Goal: Task Accomplishment & Management: Manage account settings

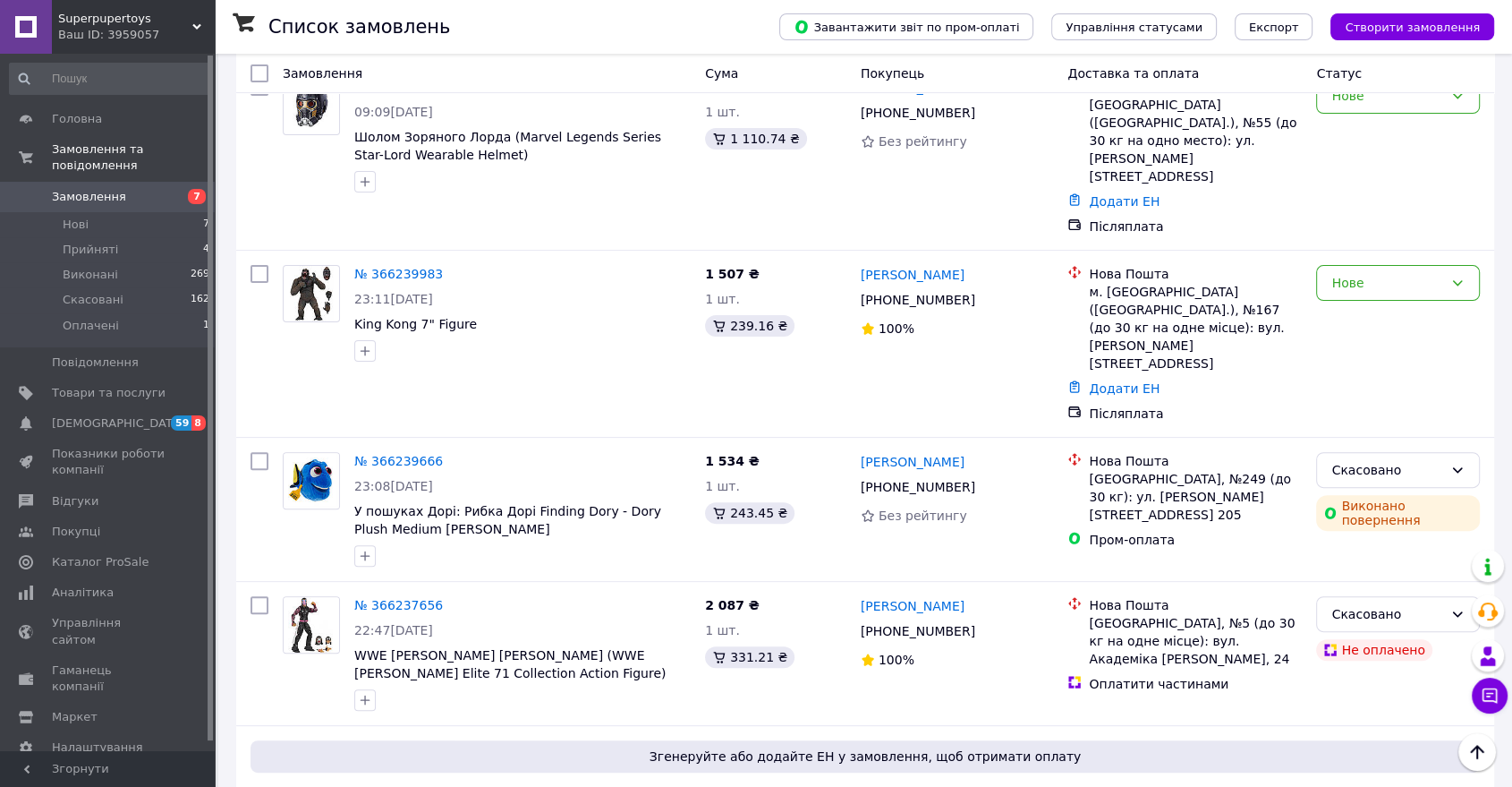
scroll to position [397, 0]
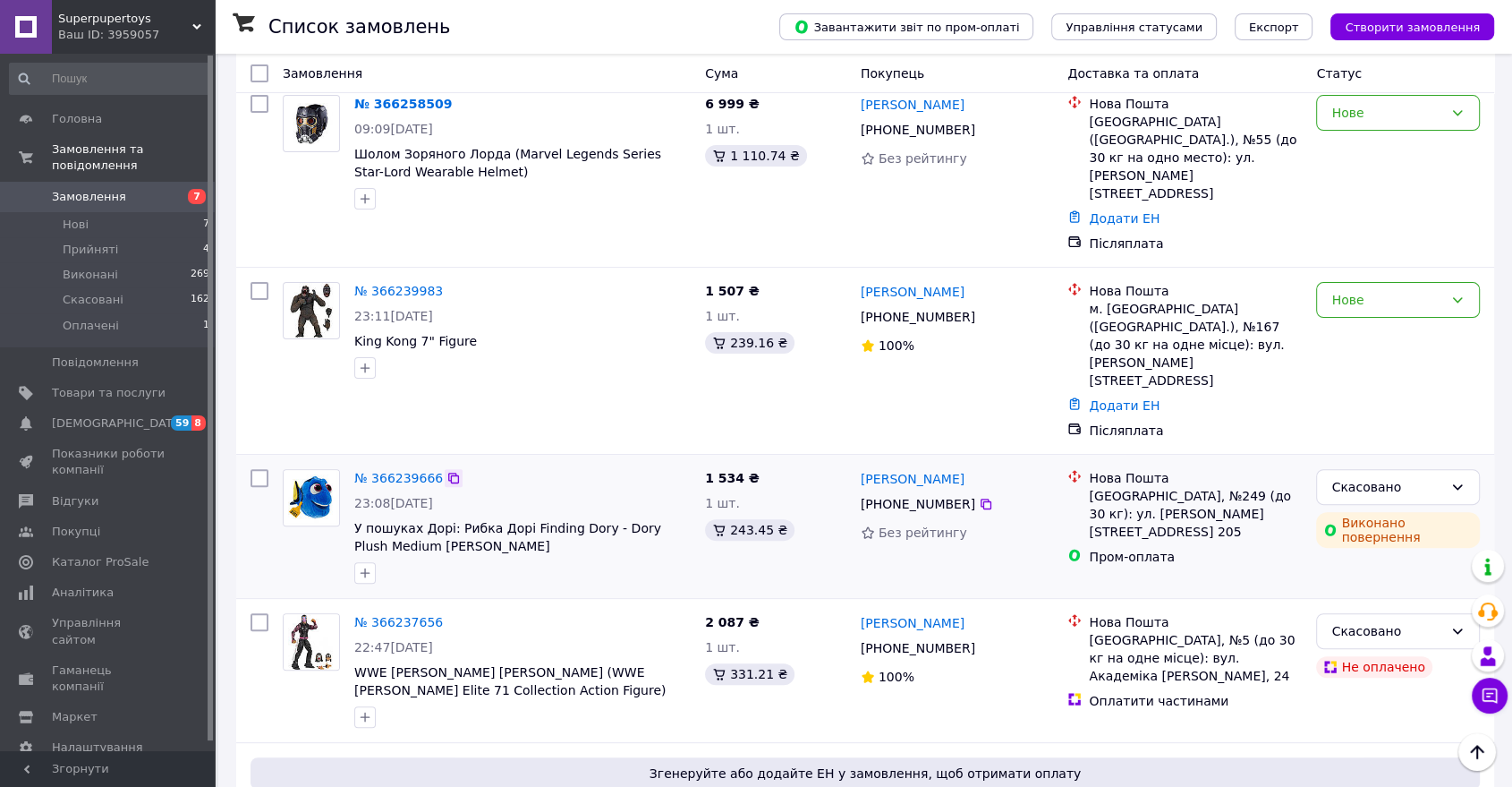
click at [448, 473] on icon at bounding box center [453, 478] width 11 height 11
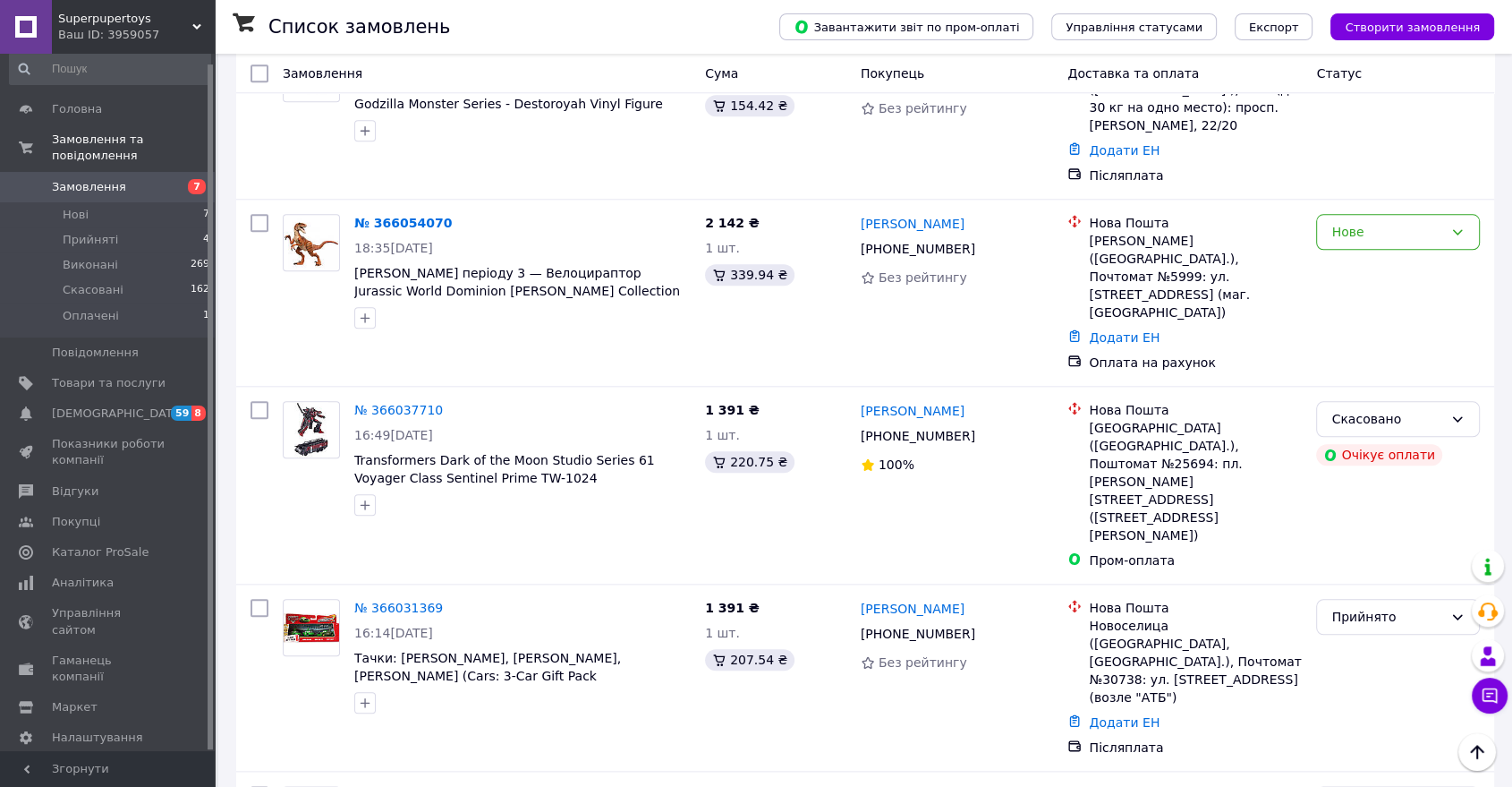
scroll to position [1802, 0]
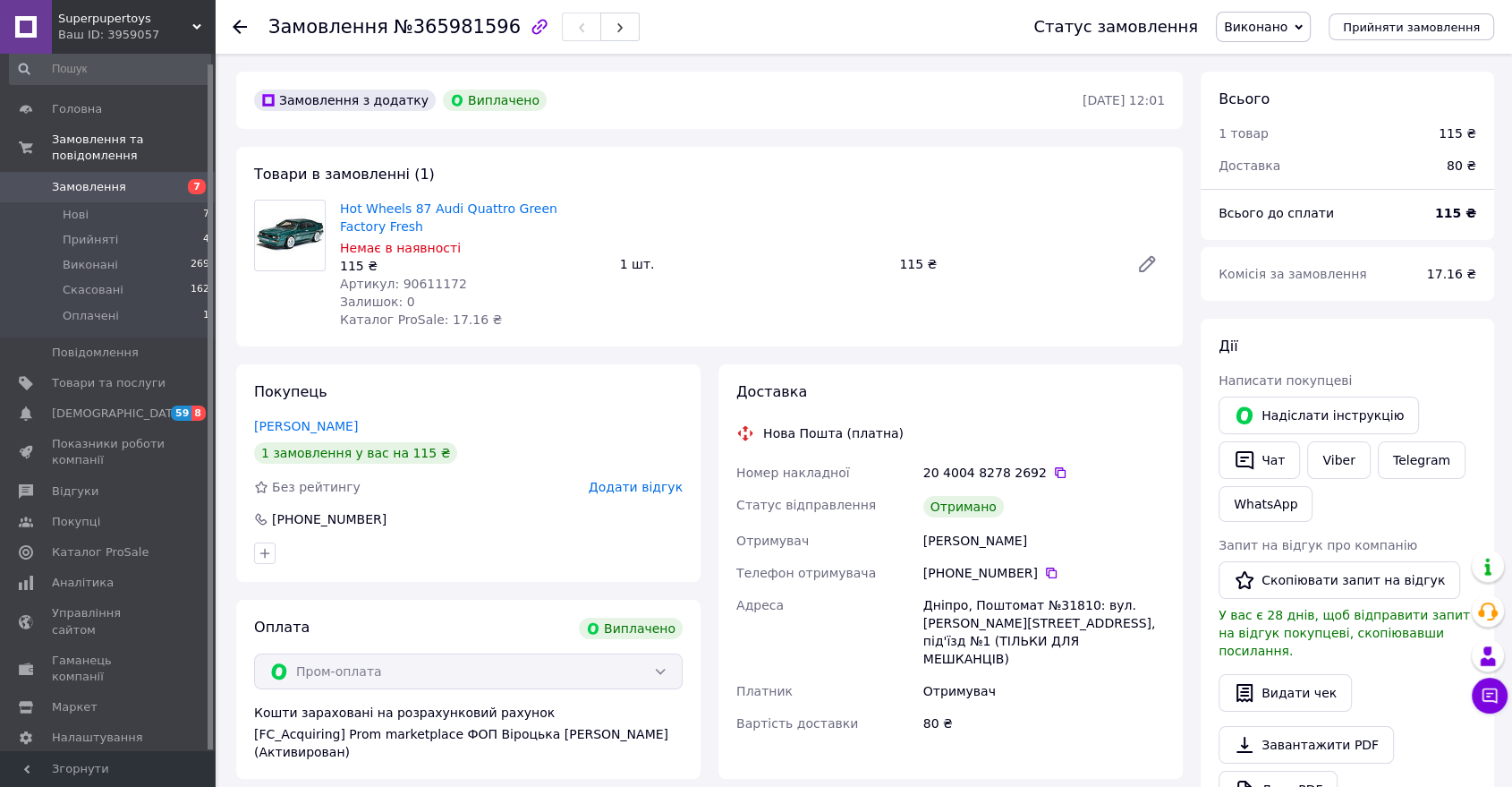
click at [293, 234] on img at bounding box center [290, 236] width 70 height 66
click at [448, 215] on link "Hot Wheels 87 Audi Quattro Green Factory Fresh" at bounding box center [448, 217] width 217 height 32
click at [1194, 167] on div "Всього 1 товар 115 ₴ Доставка 80 ₴ Всього до сплати 115 ₴ Комісія за замовлення…" at bounding box center [1346, 681] width 311 height 1219
click at [837, 158] on div "Товари в замовленні (1) Hot Wheels 87 Audi Quattro Green Factory Fresh Немає в …" at bounding box center [709, 246] width 946 height 200
click at [113, 179] on span "Замовлення" at bounding box center [89, 187] width 75 height 16
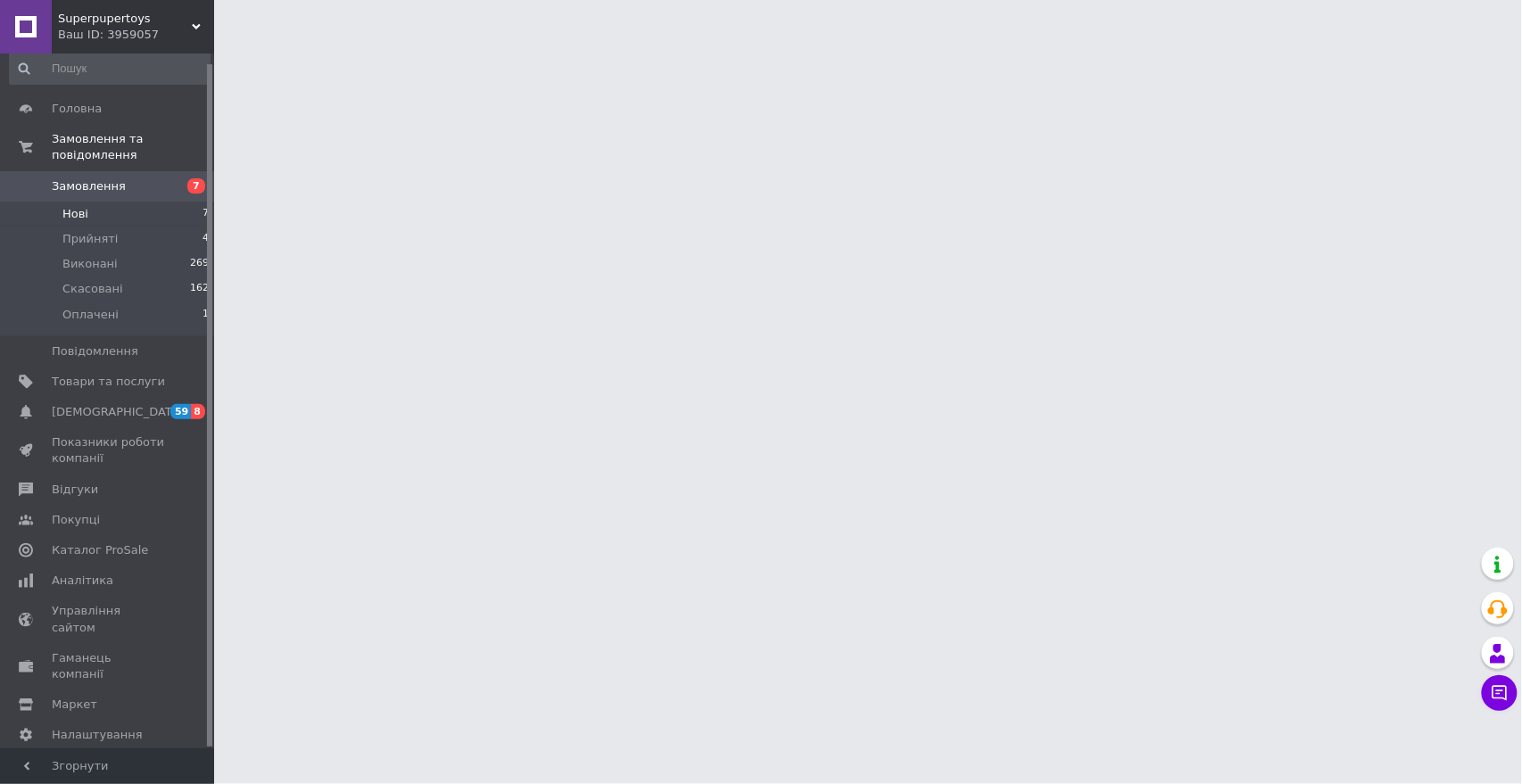
click at [105, 202] on li "Нові 7" at bounding box center [109, 214] width 219 height 25
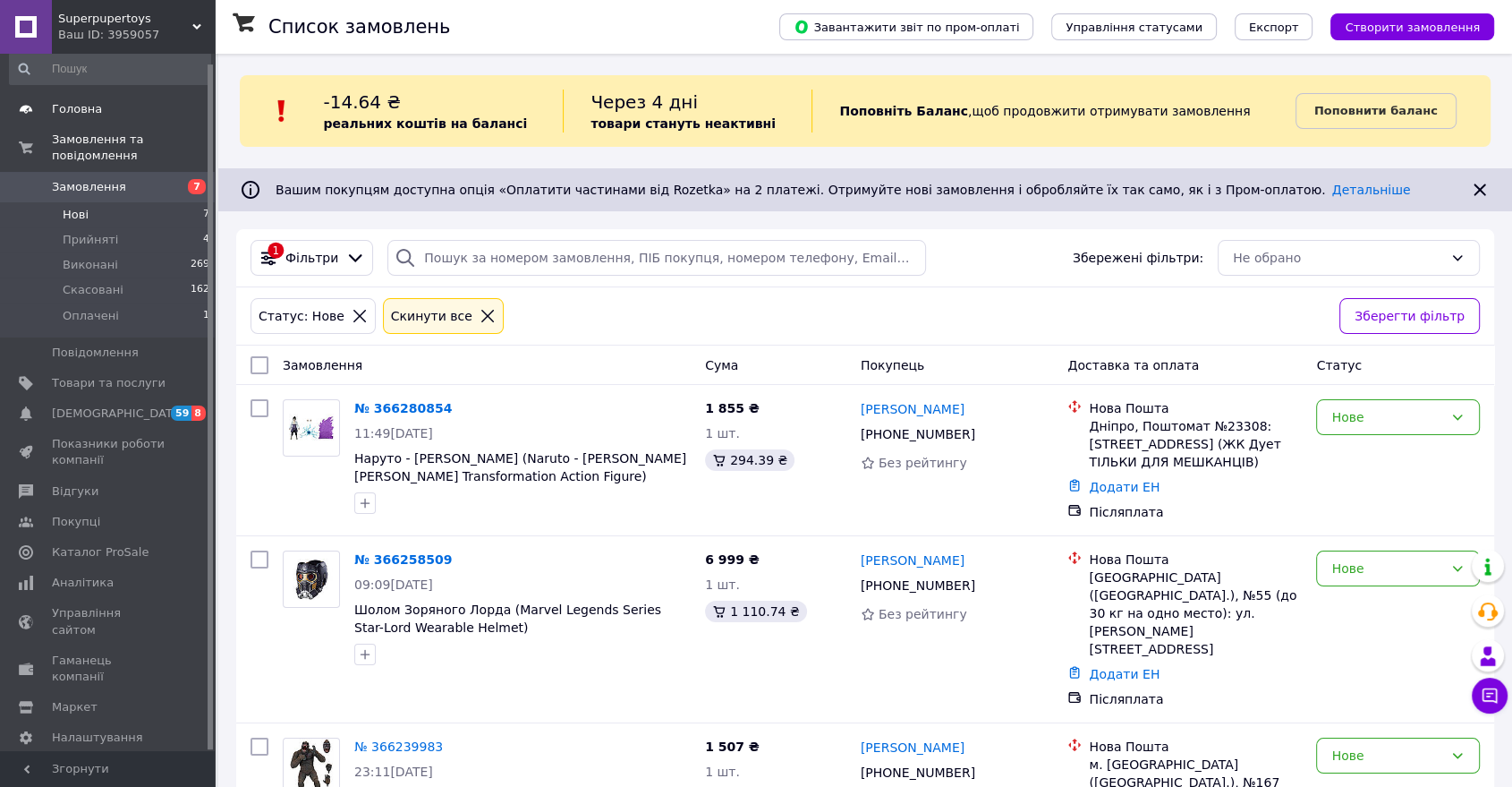
click at [80, 110] on span "Головна" at bounding box center [77, 109] width 50 height 16
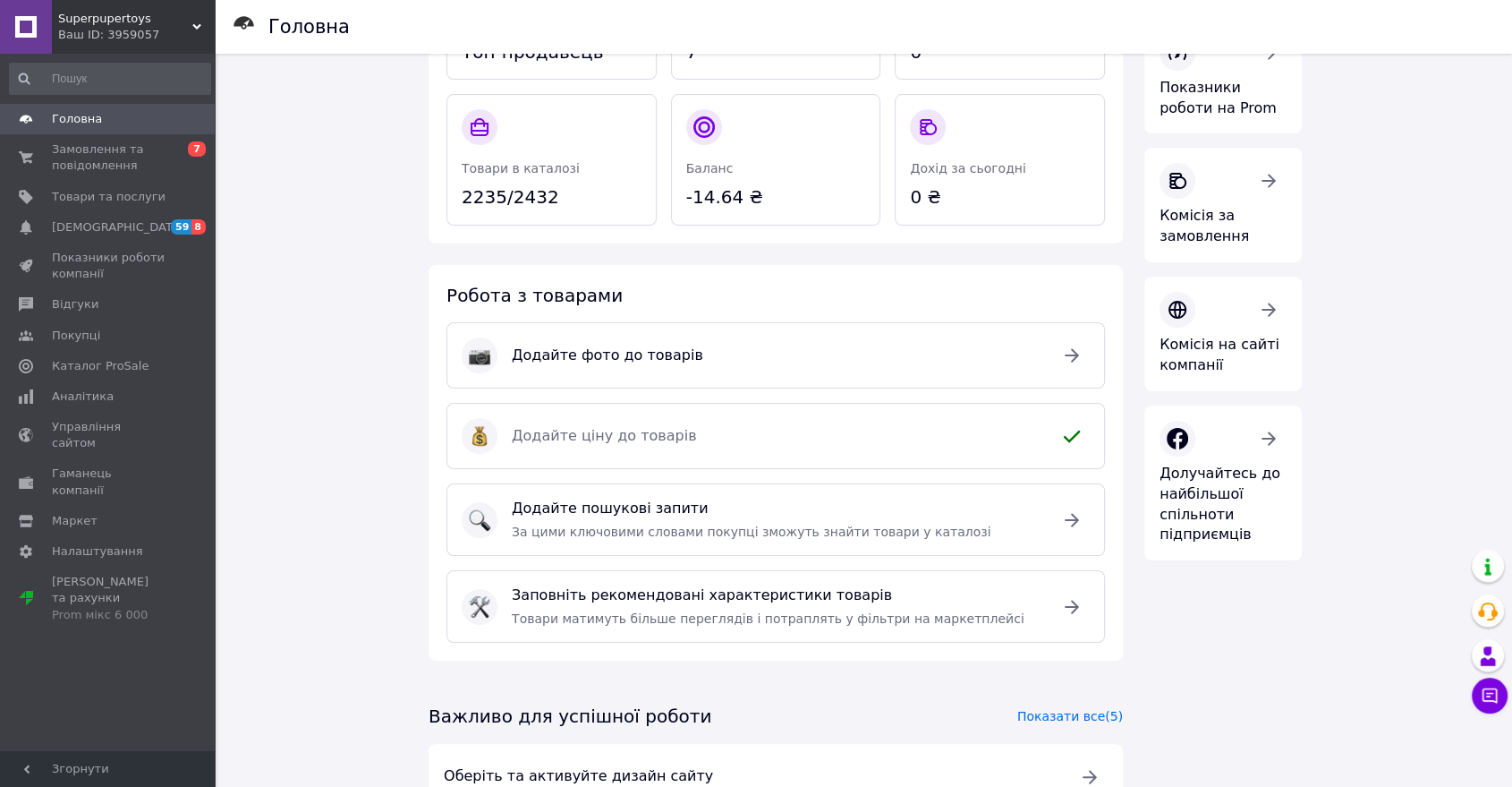
scroll to position [256, 0]
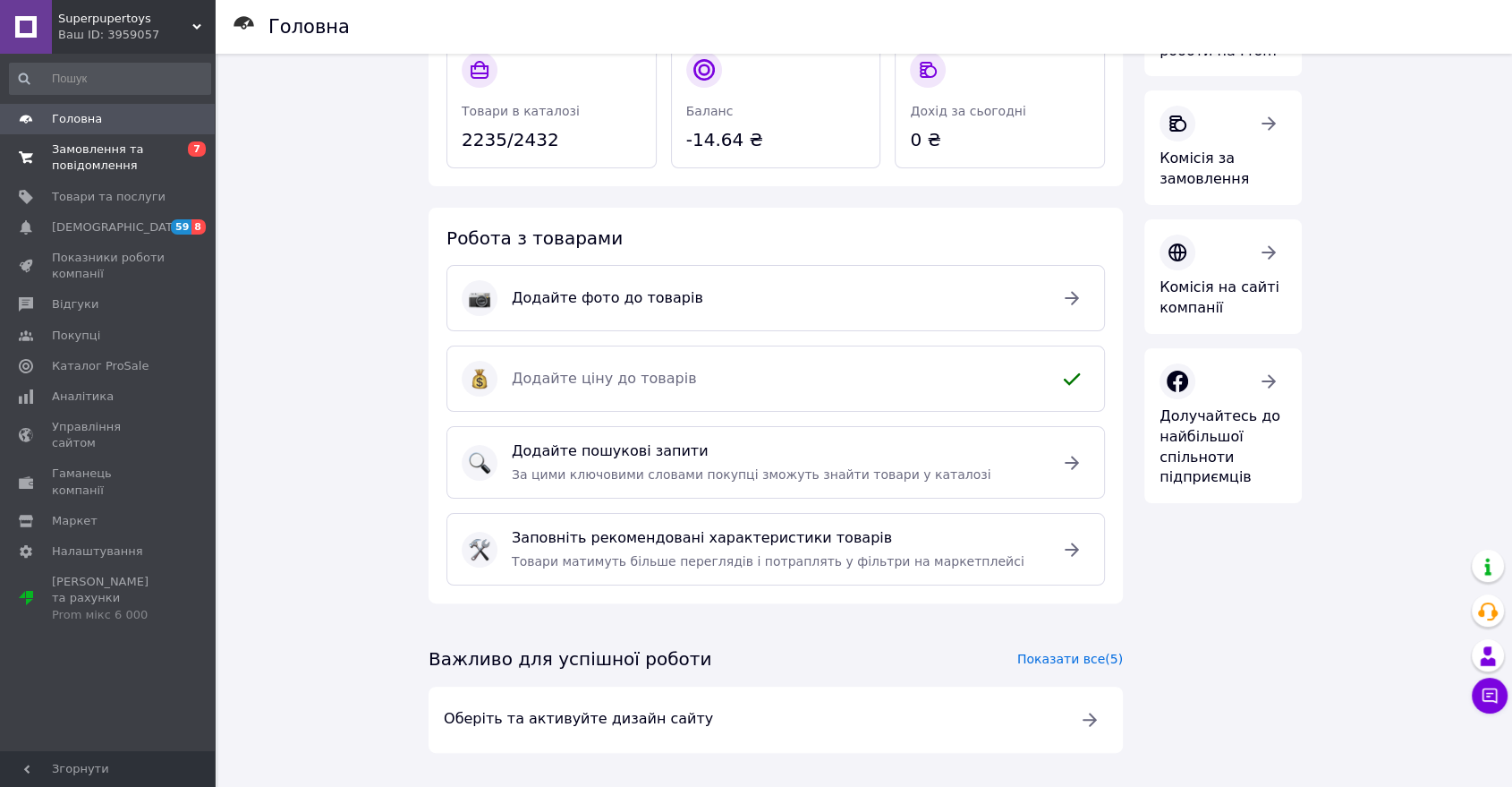
click at [80, 166] on span "Замовлення та повідомлення" at bounding box center [108, 157] width 113 height 32
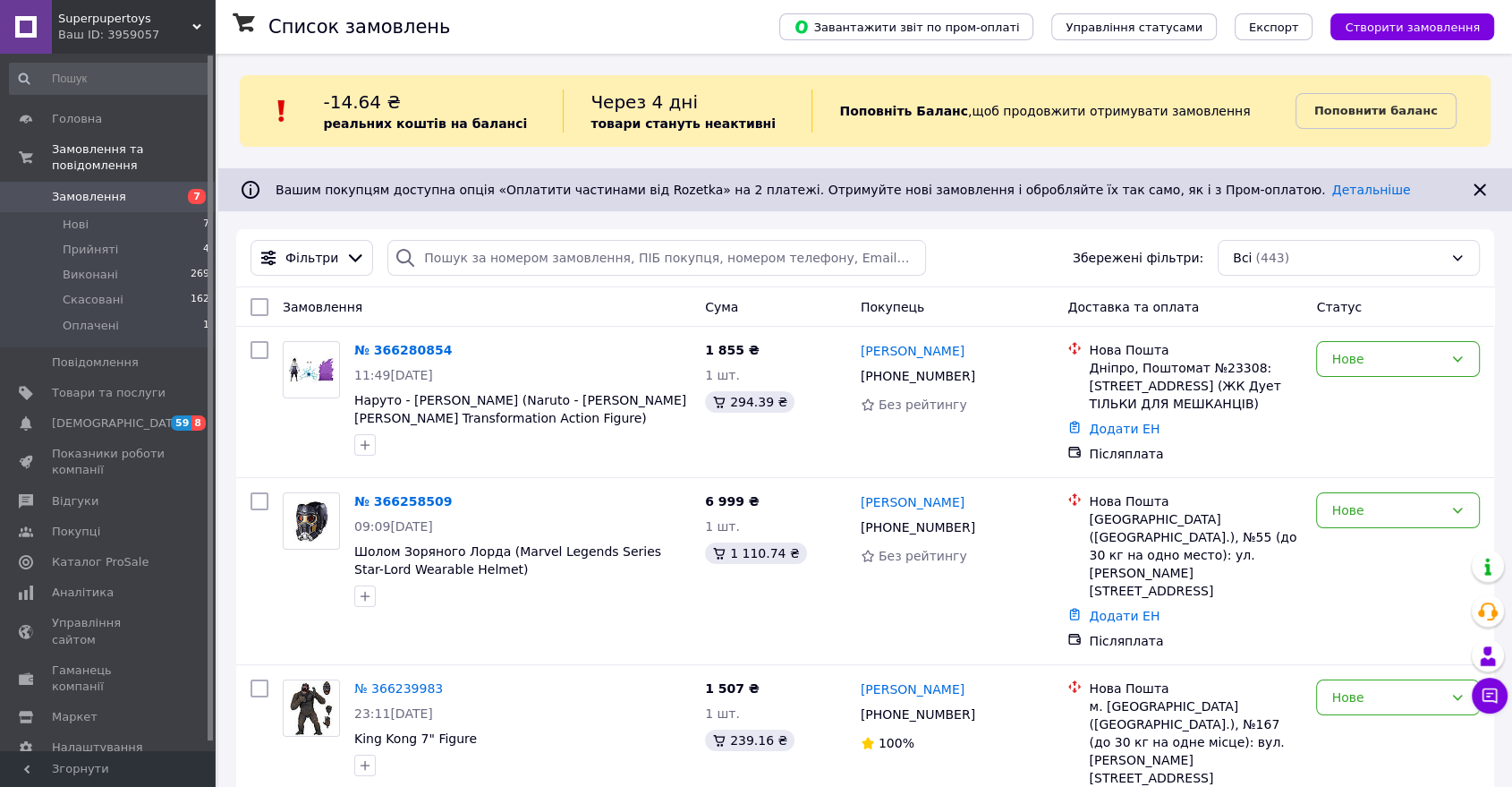
click at [743, 38] on div "Список замовлень" at bounding box center [506, 26] width 475 height 53
